Goal: Obtain resource: Obtain resource

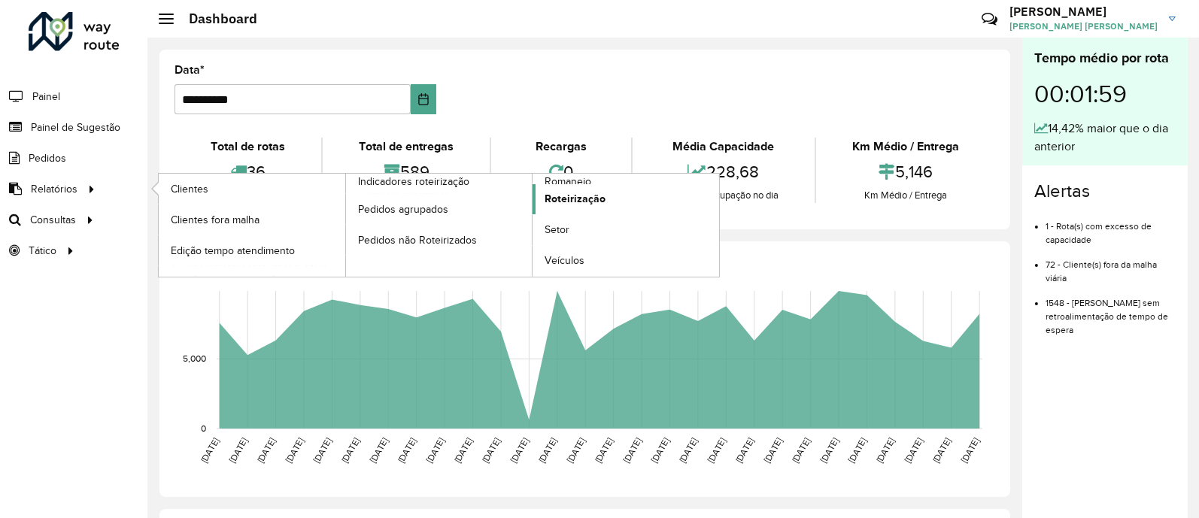
click at [579, 198] on span "Roteirização" at bounding box center [575, 199] width 61 height 16
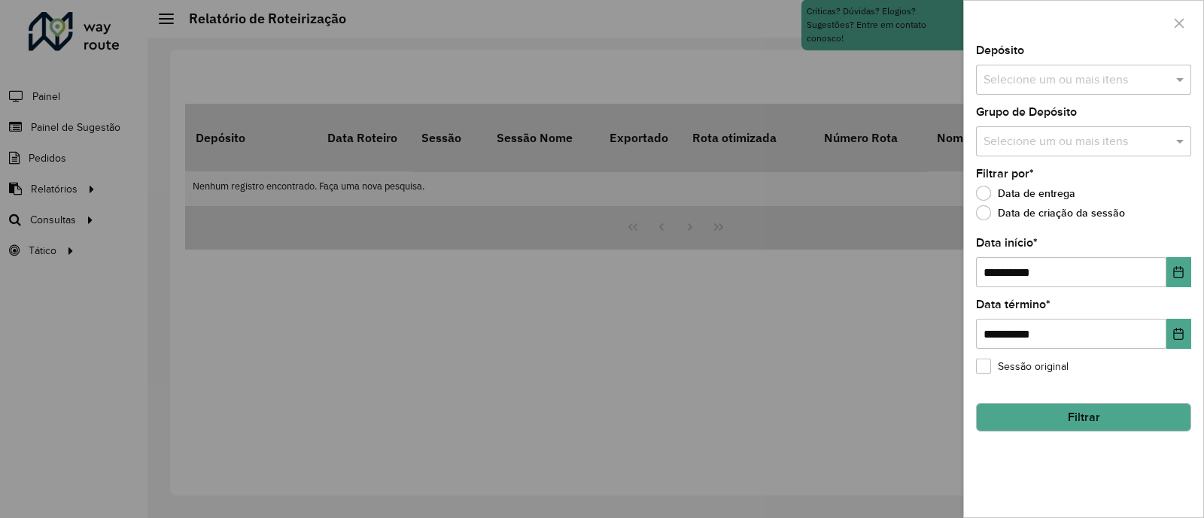
click at [1005, 83] on input "text" at bounding box center [1076, 80] width 193 height 18
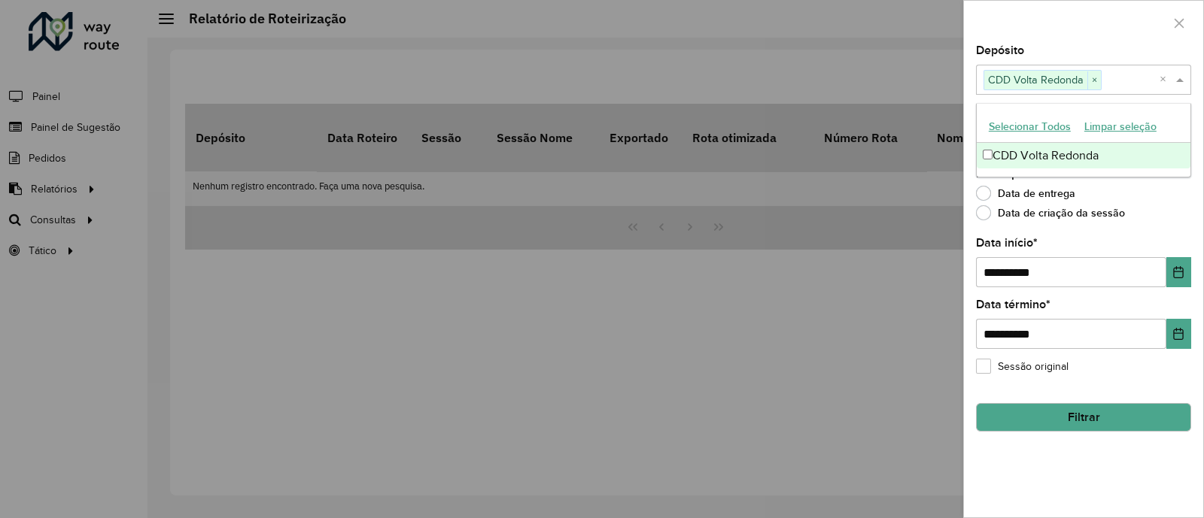
click at [1163, 193] on div "Data de entrega" at bounding box center [1083, 197] width 215 height 18
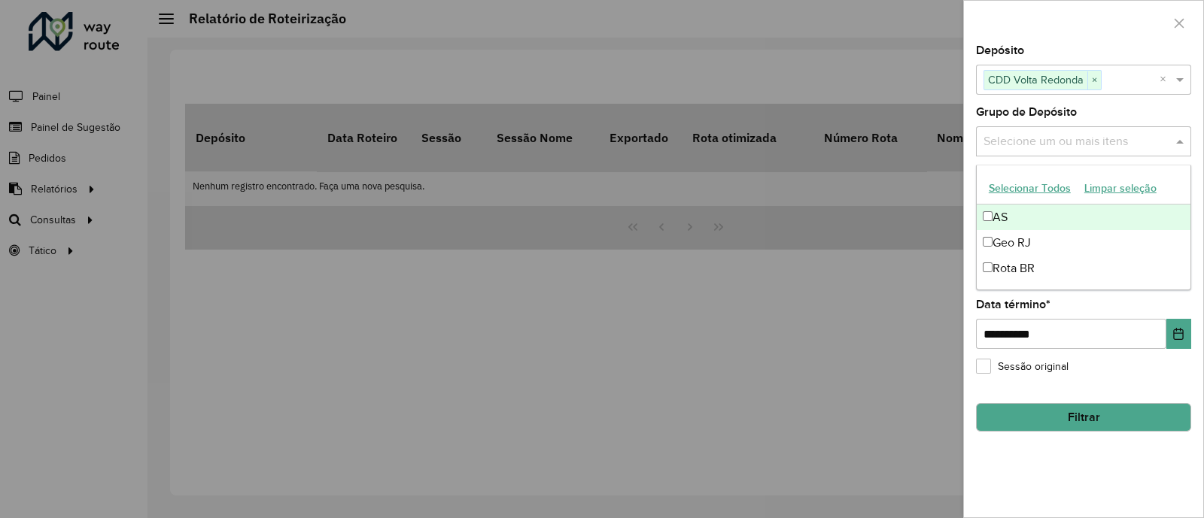
click at [1167, 141] on input "text" at bounding box center [1076, 142] width 193 height 18
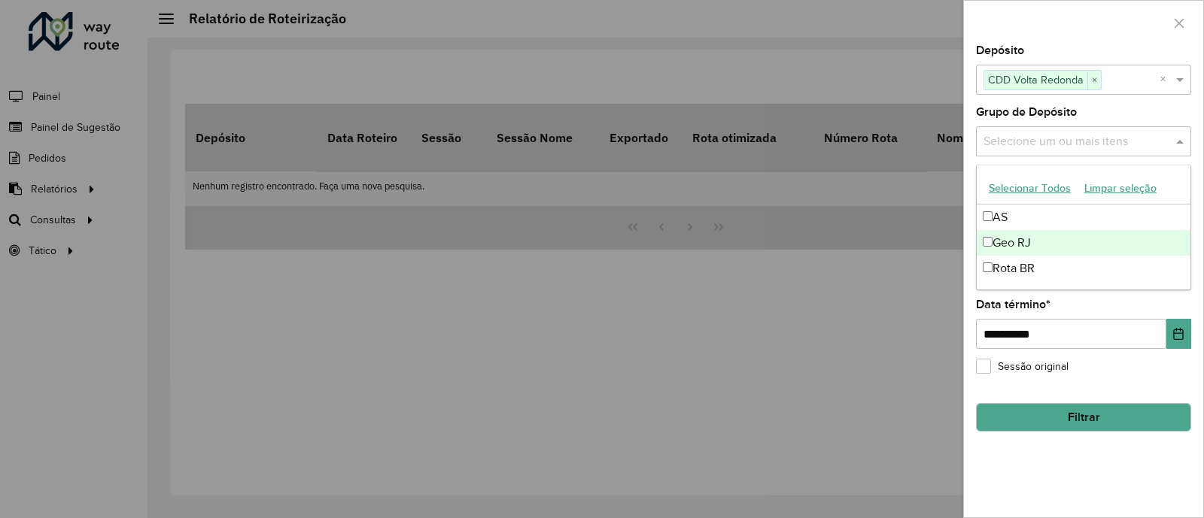
click at [993, 239] on div "Geo RJ" at bounding box center [1084, 243] width 214 height 26
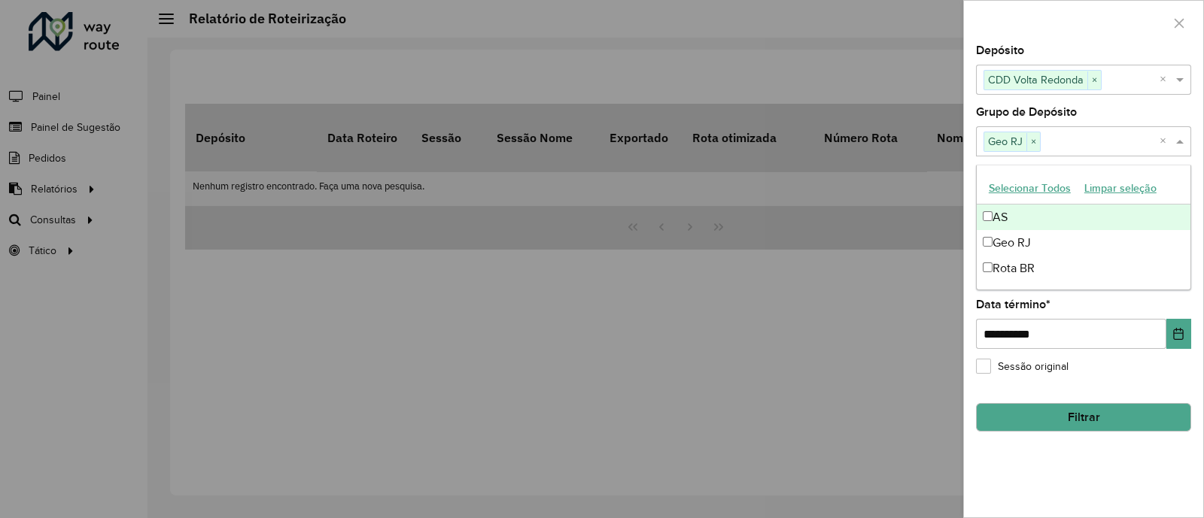
click at [1182, 115] on div "Grupo de Depósito Selecione um ou mais itens Geo RJ × ×" at bounding box center [1083, 132] width 215 height 50
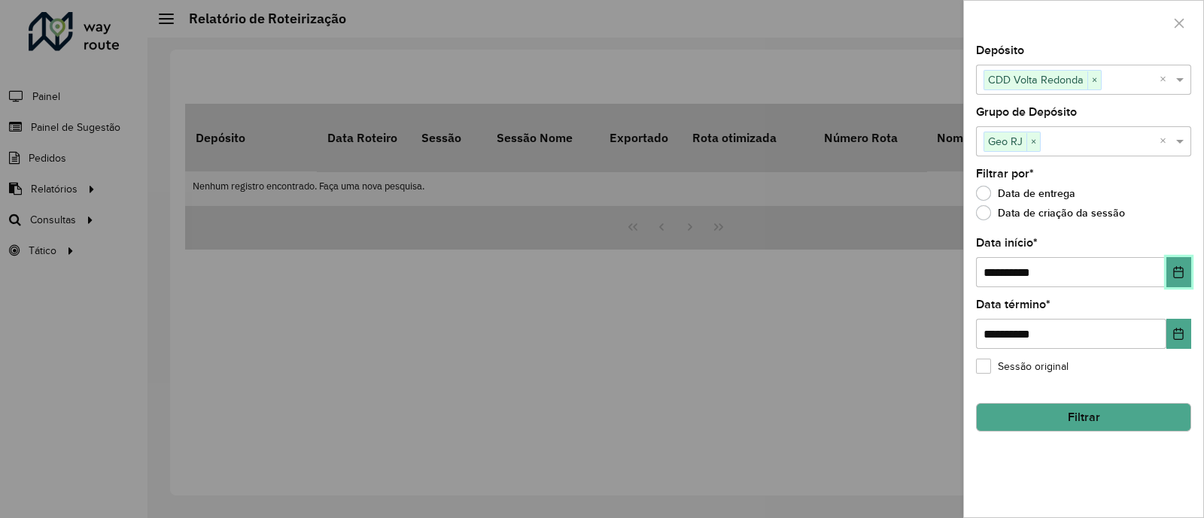
click at [1173, 274] on icon "Choose Date" at bounding box center [1178, 272] width 12 height 12
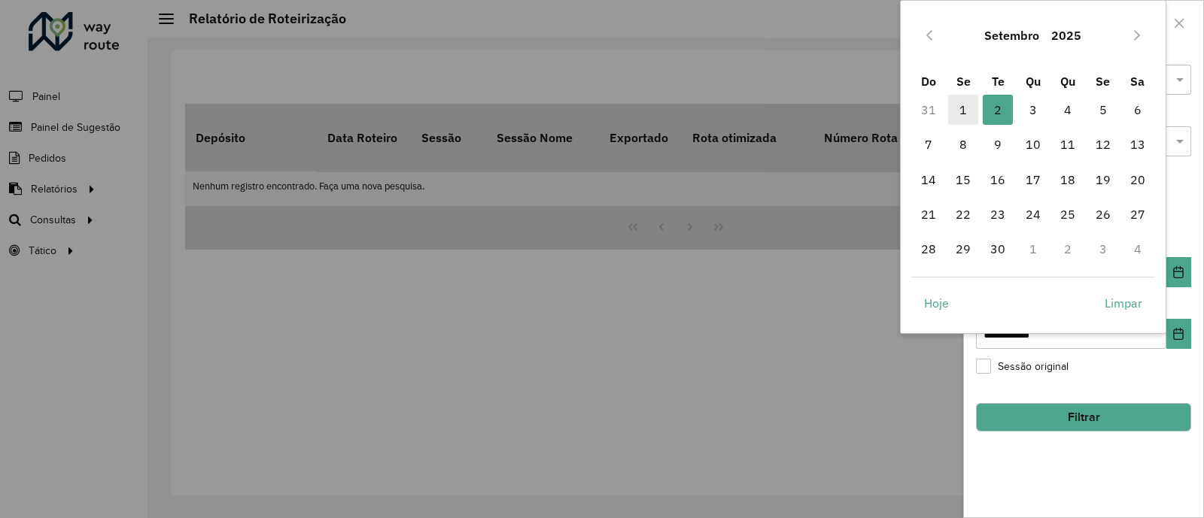
click at [970, 106] on span "1" at bounding box center [963, 110] width 30 height 30
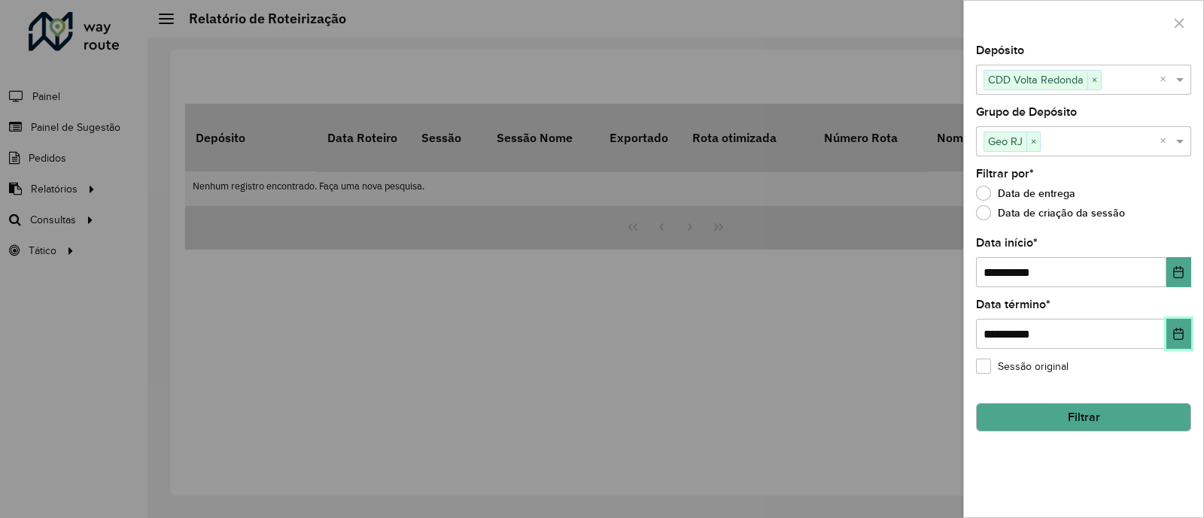
click at [1181, 335] on icon "Choose Date" at bounding box center [1179, 334] width 10 height 12
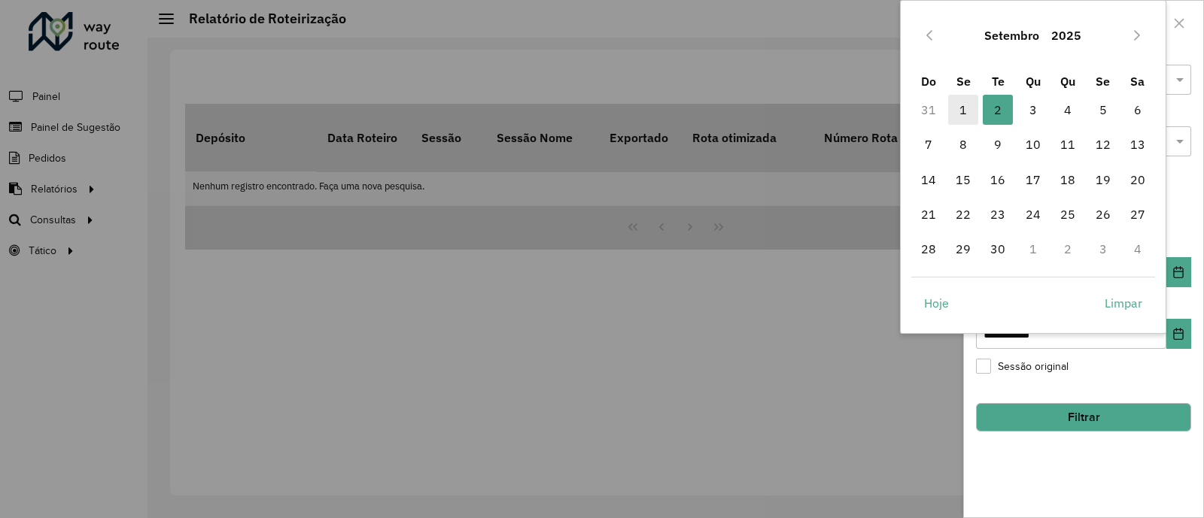
click at [962, 107] on span "1" at bounding box center [963, 110] width 30 height 30
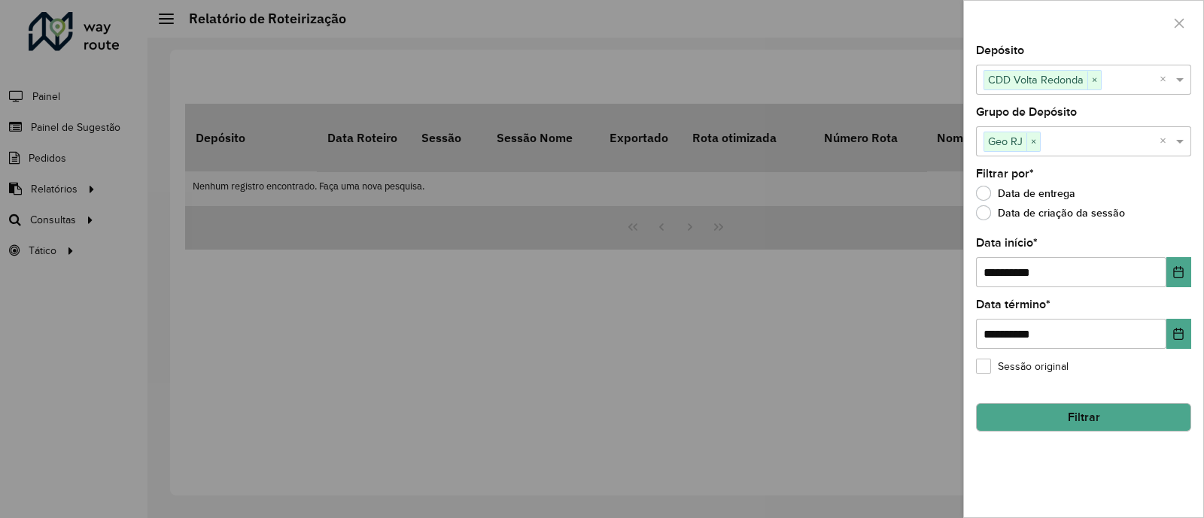
click at [1085, 411] on button "Filtrar" at bounding box center [1083, 417] width 215 height 29
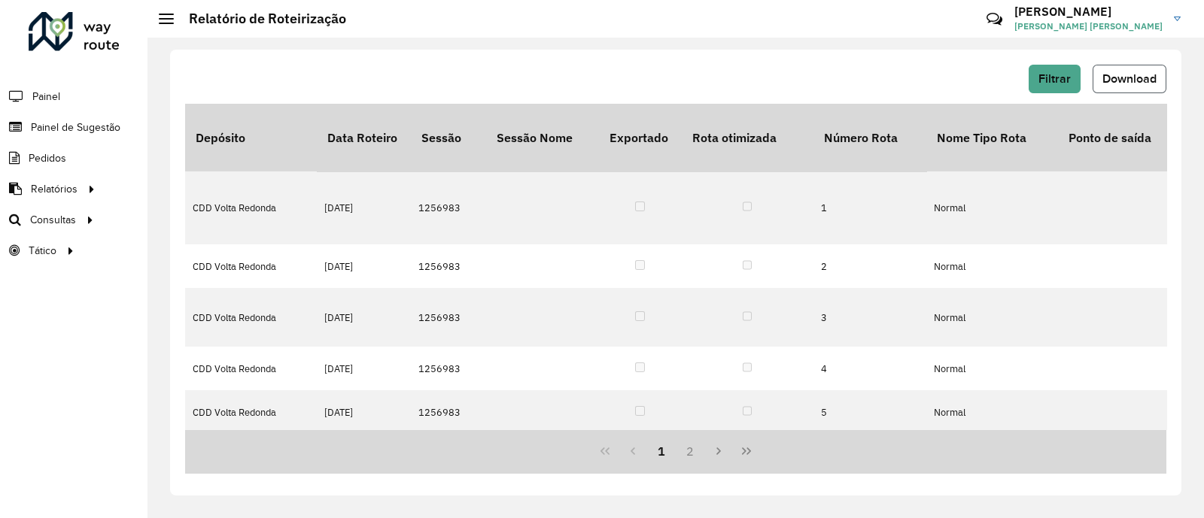
click at [1114, 77] on span "Download" at bounding box center [1129, 78] width 54 height 13
